Goal: Task Accomplishment & Management: Manage account settings

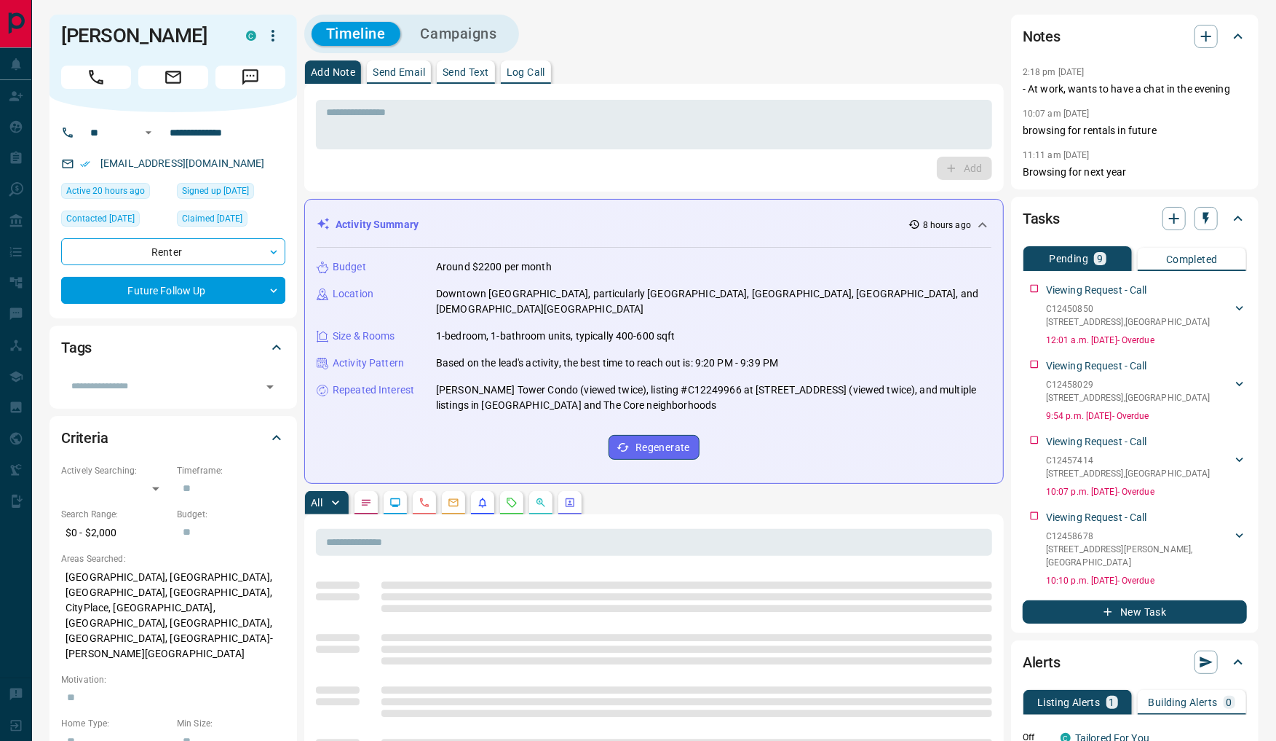
click at [519, 491] on button "button" at bounding box center [511, 502] width 23 height 23
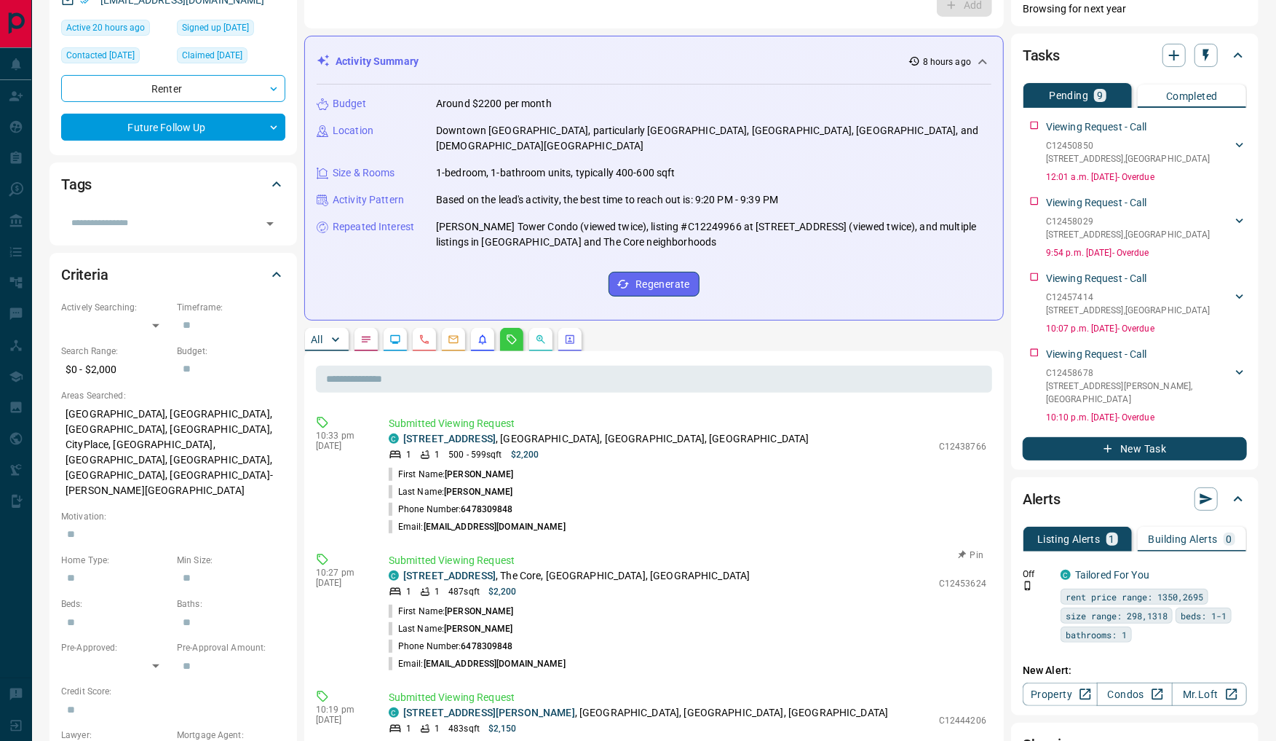
scroll to position [430, 0]
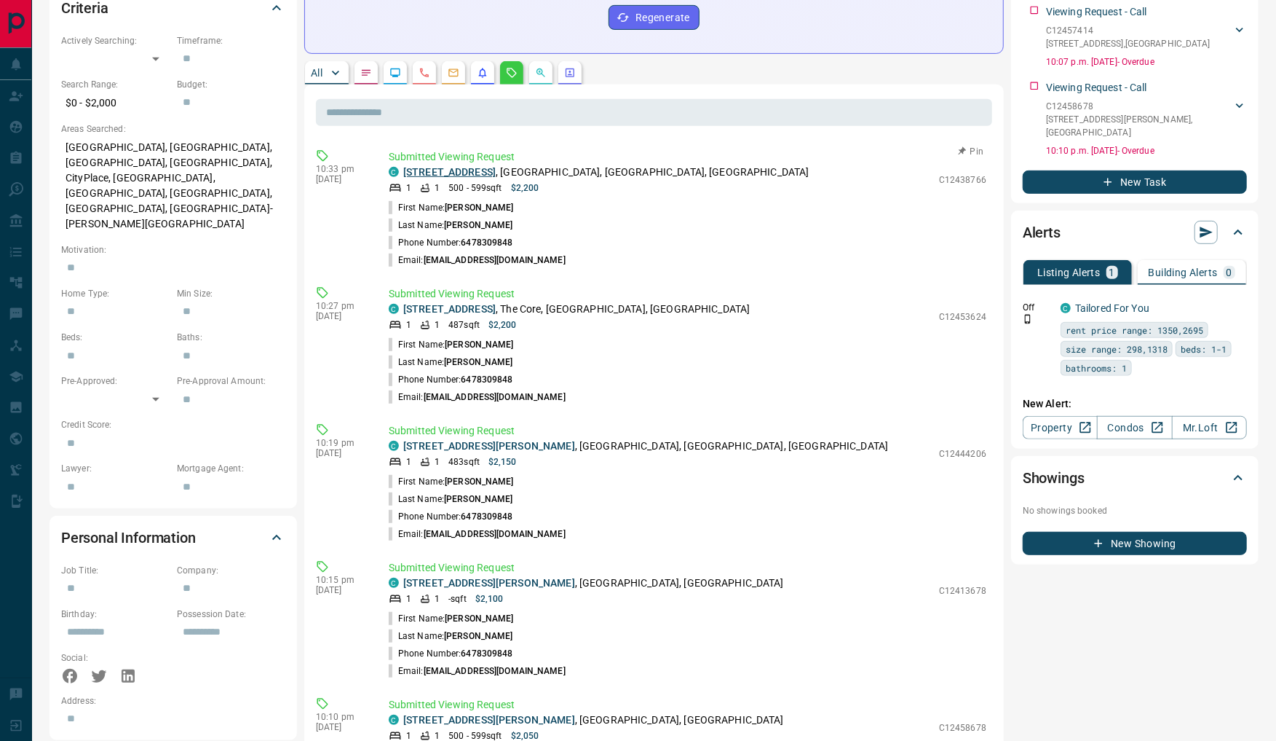
click at [492, 166] on link "[STREET_ADDRESS]" at bounding box center [449, 172] width 92 height 12
click at [411, 303] on link "[STREET_ADDRESS]" at bounding box center [449, 309] width 92 height 12
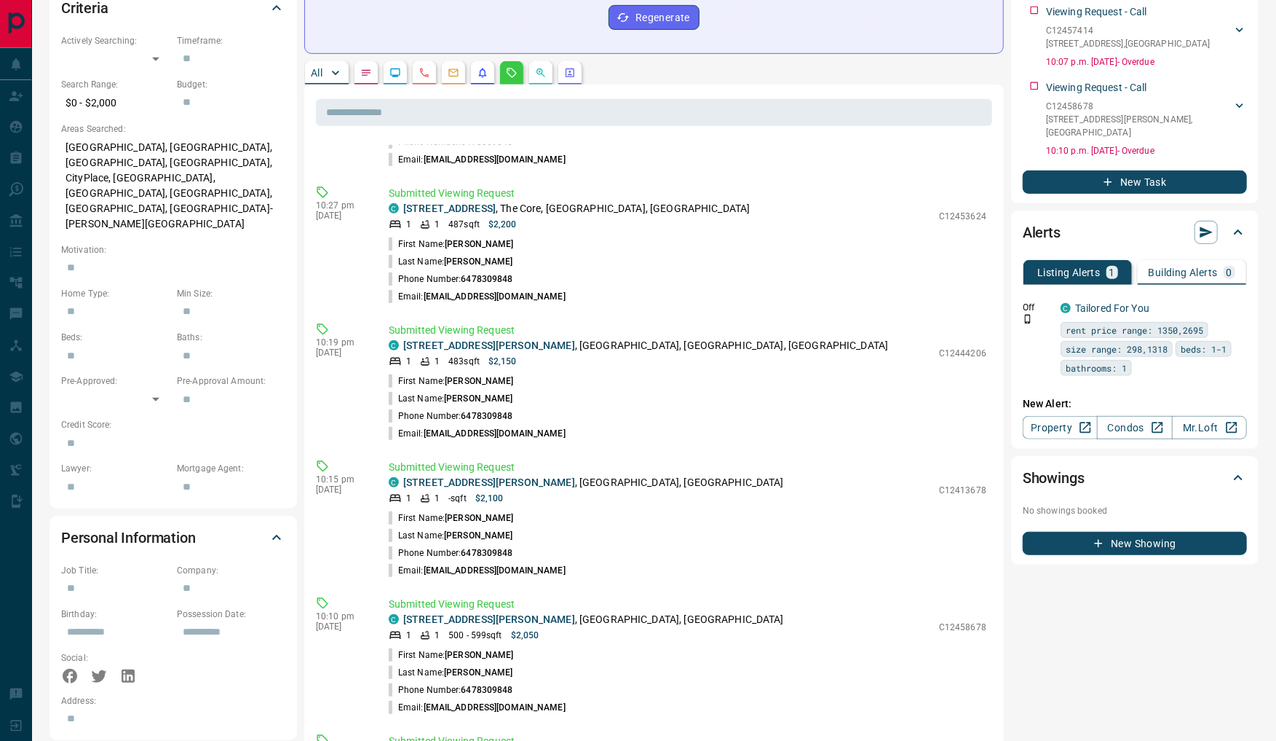
scroll to position [109, 0]
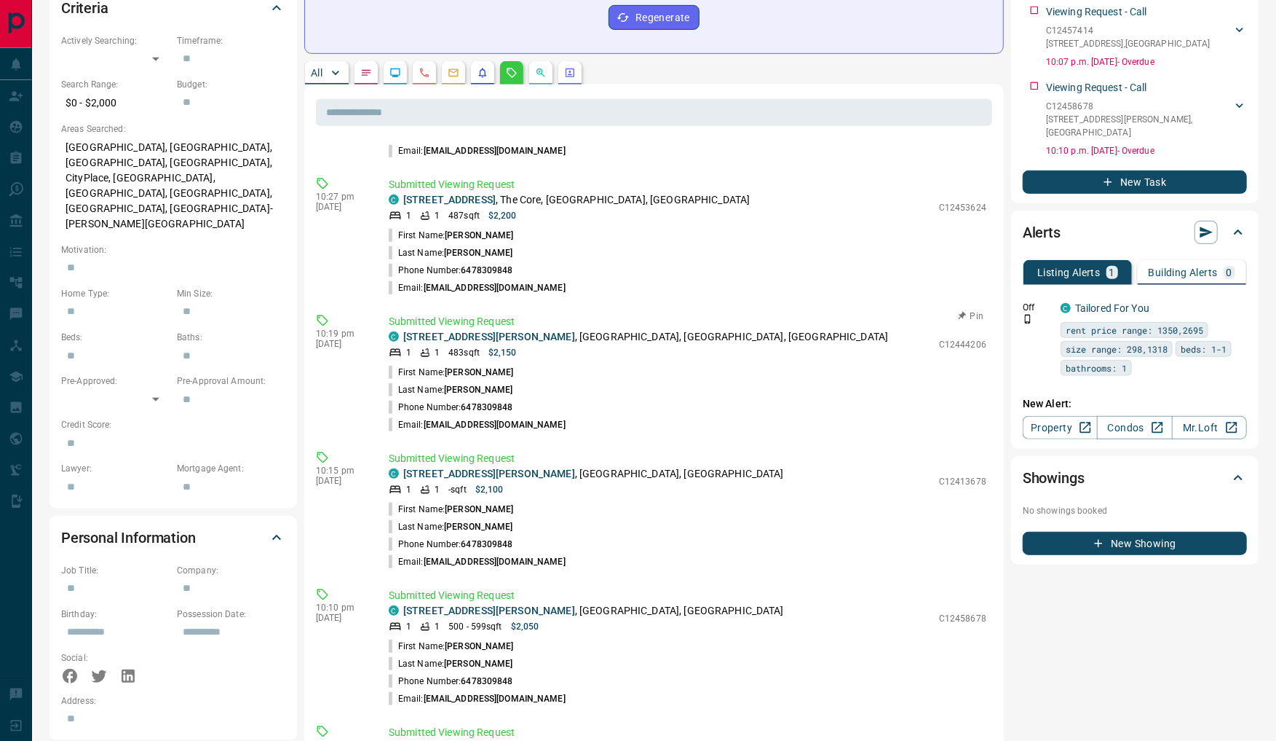
click at [477, 329] on p "[STREET_ADDRESS][PERSON_NAME]" at bounding box center [645, 336] width 485 height 15
click at [467, 331] on link "[STREET_ADDRESS][PERSON_NAME]" at bounding box center [489, 337] width 172 height 12
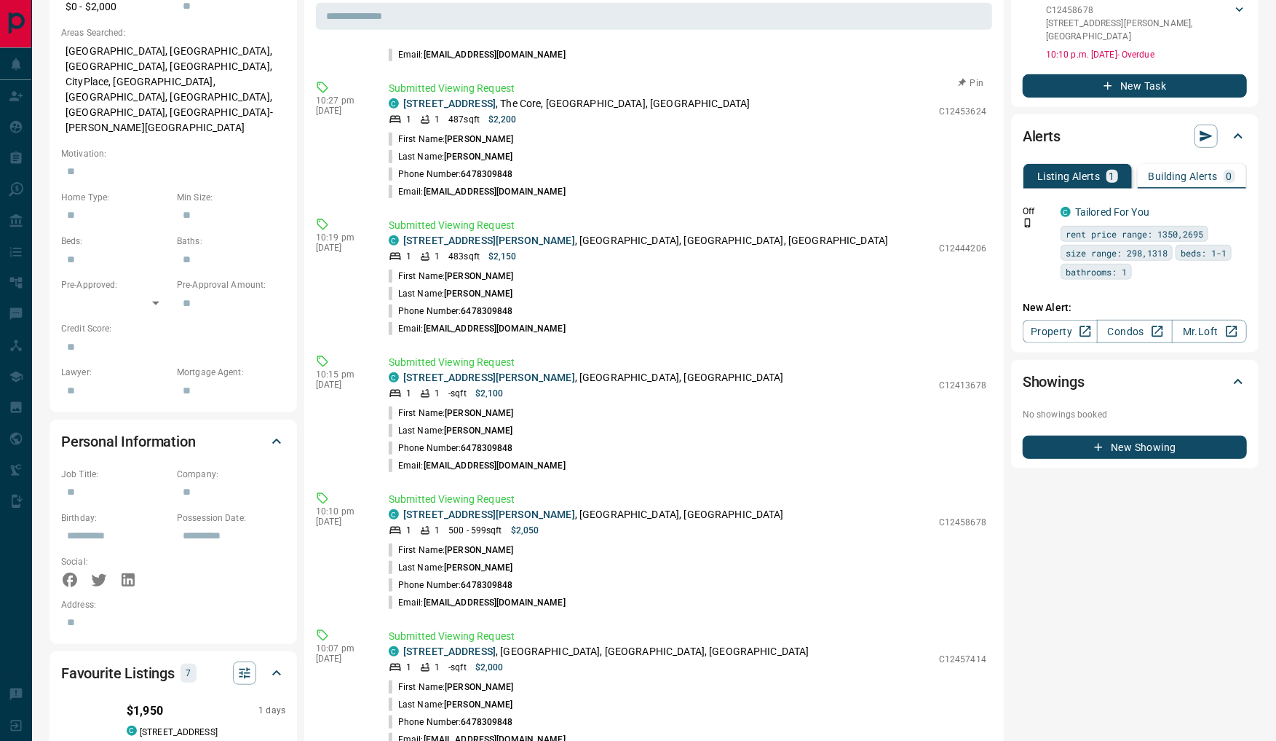
scroll to position [556, 0]
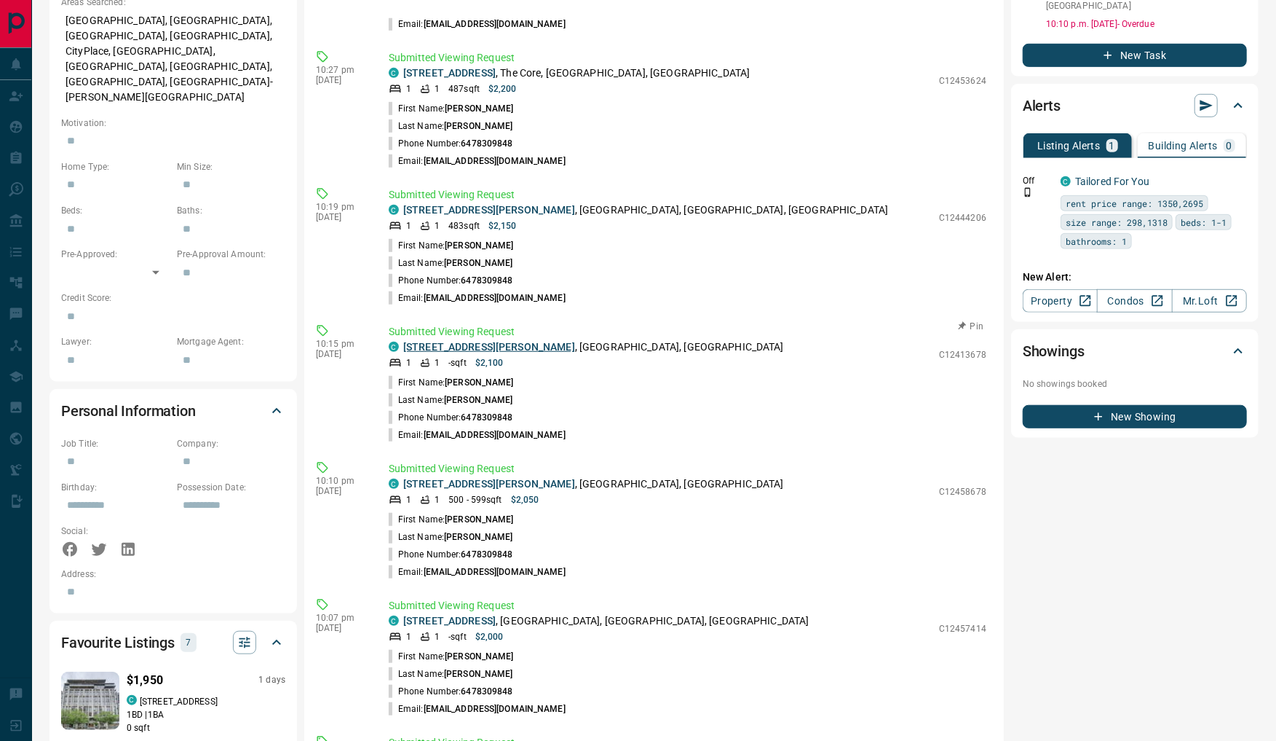
click at [446, 341] on link "[STREET_ADDRESS][PERSON_NAME]" at bounding box center [489, 347] width 172 height 12
click at [407, 478] on link "[STREET_ADDRESS][PERSON_NAME]" at bounding box center [489, 484] width 172 height 12
click at [408, 615] on link "[STREET_ADDRESS]" at bounding box center [449, 621] width 92 height 12
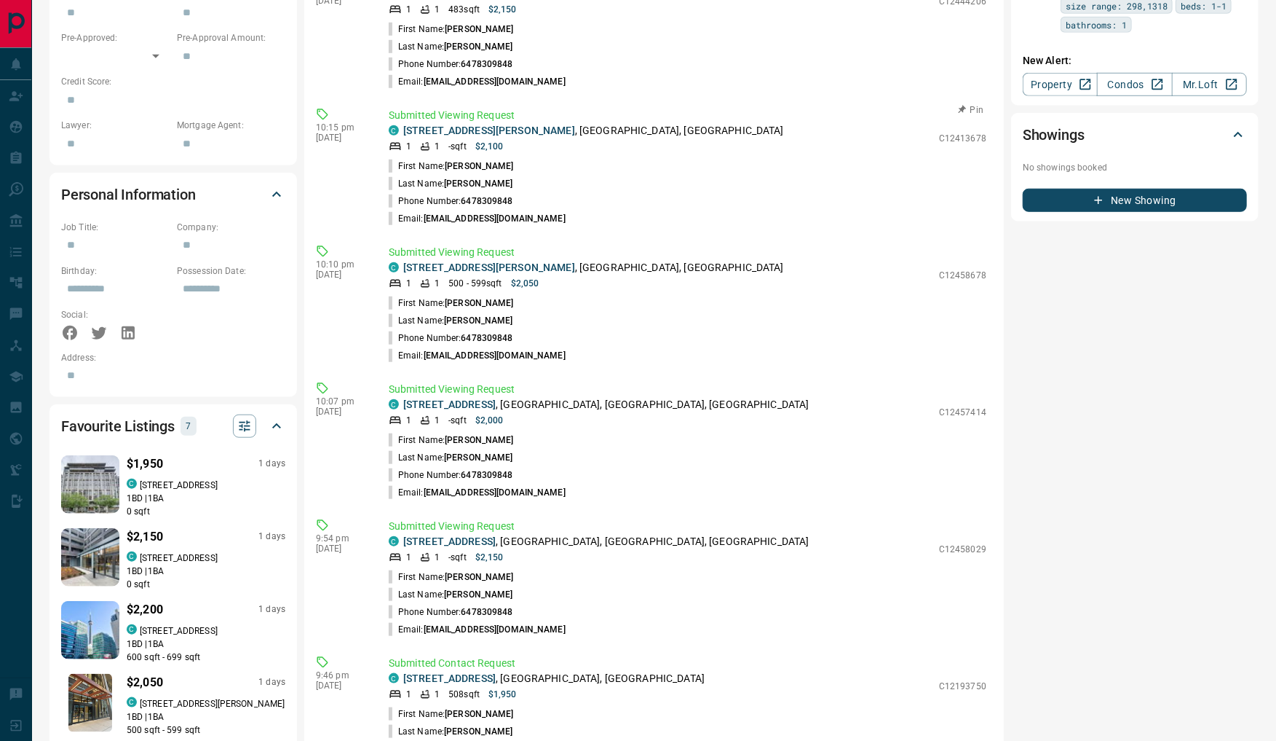
scroll to position [1011, 0]
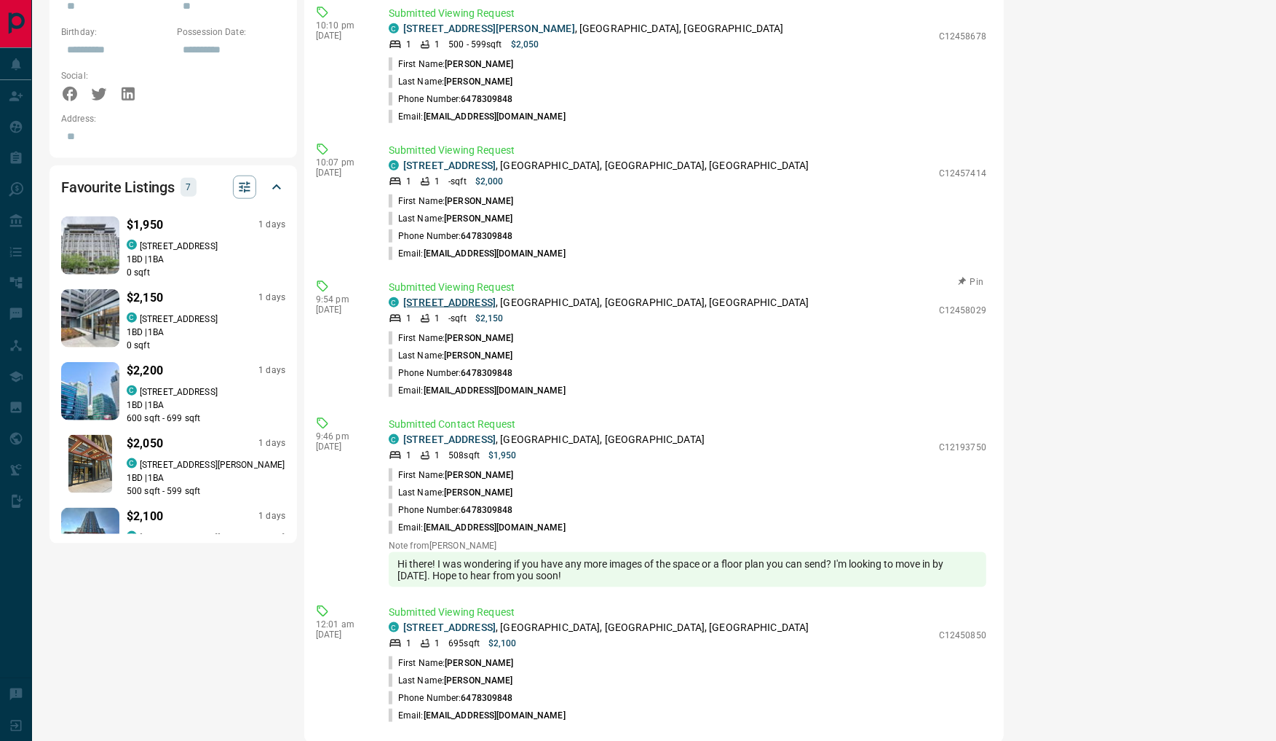
click at [473, 296] on link "[STREET_ADDRESS]" at bounding box center [449, 302] width 92 height 12
click at [459, 433] on link "[STREET_ADDRESS]" at bounding box center [449, 439] width 92 height 12
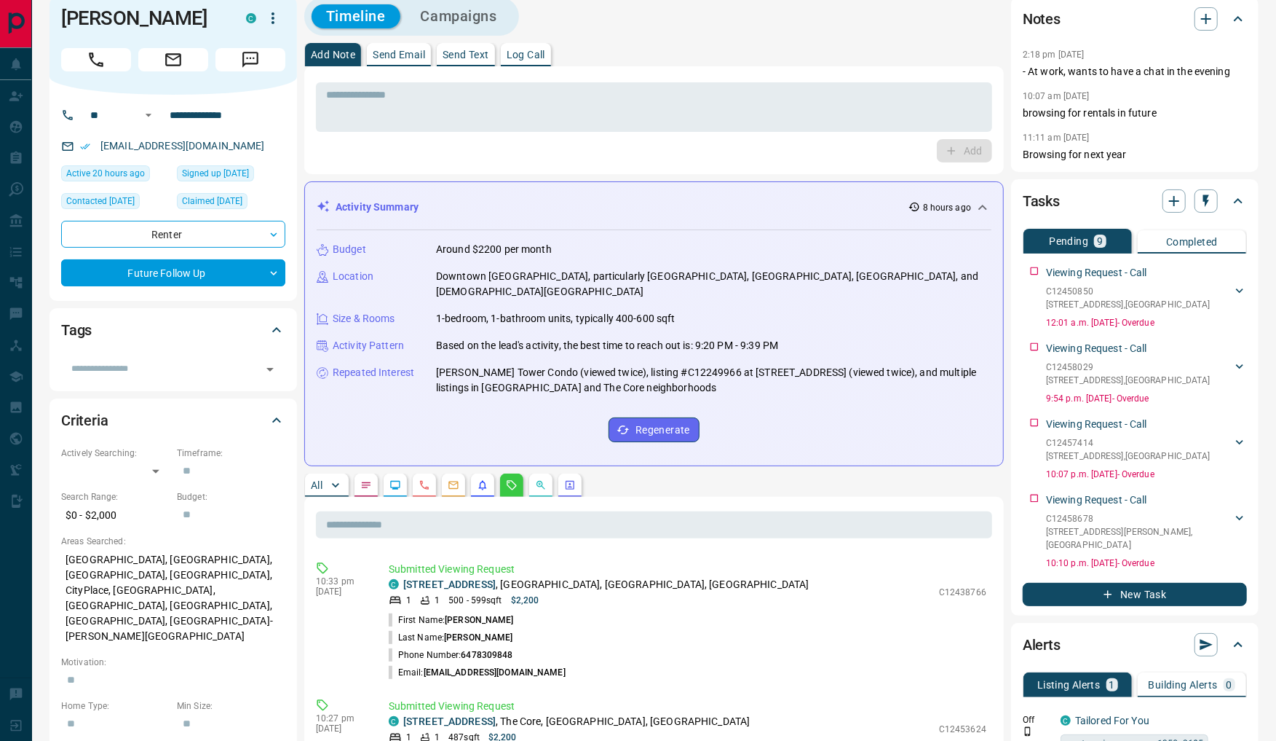
scroll to position [0, 0]
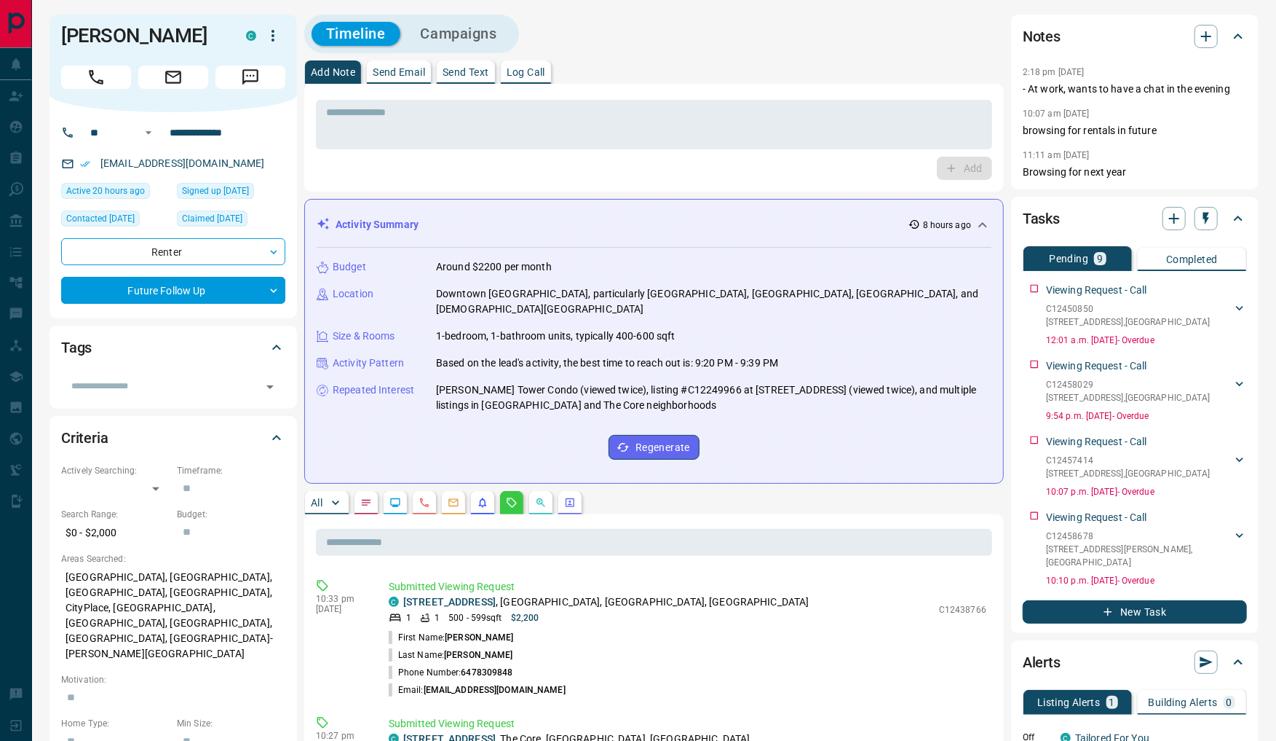
click at [534, 70] on p "Log Call" at bounding box center [526, 72] width 39 height 10
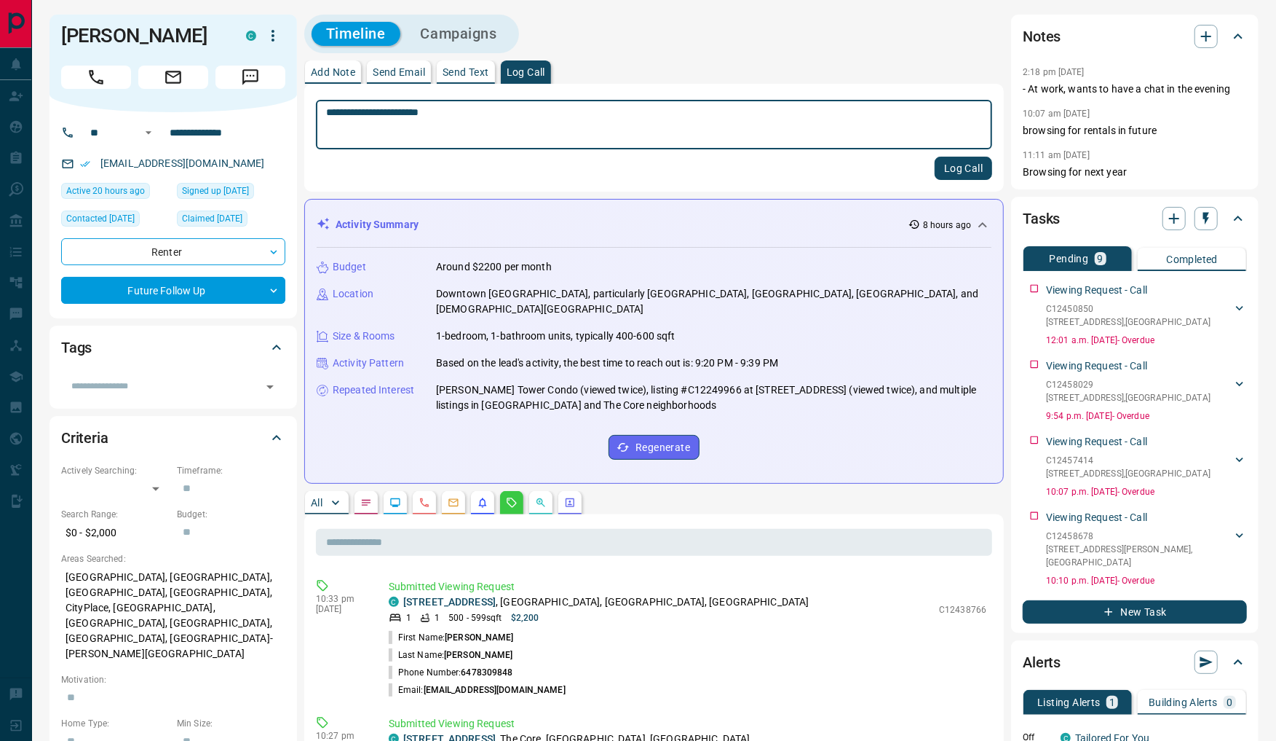
type textarea "**********"
click at [969, 174] on button "Log Call" at bounding box center [964, 168] width 58 height 23
